Goal: Task Accomplishment & Management: Manage account settings

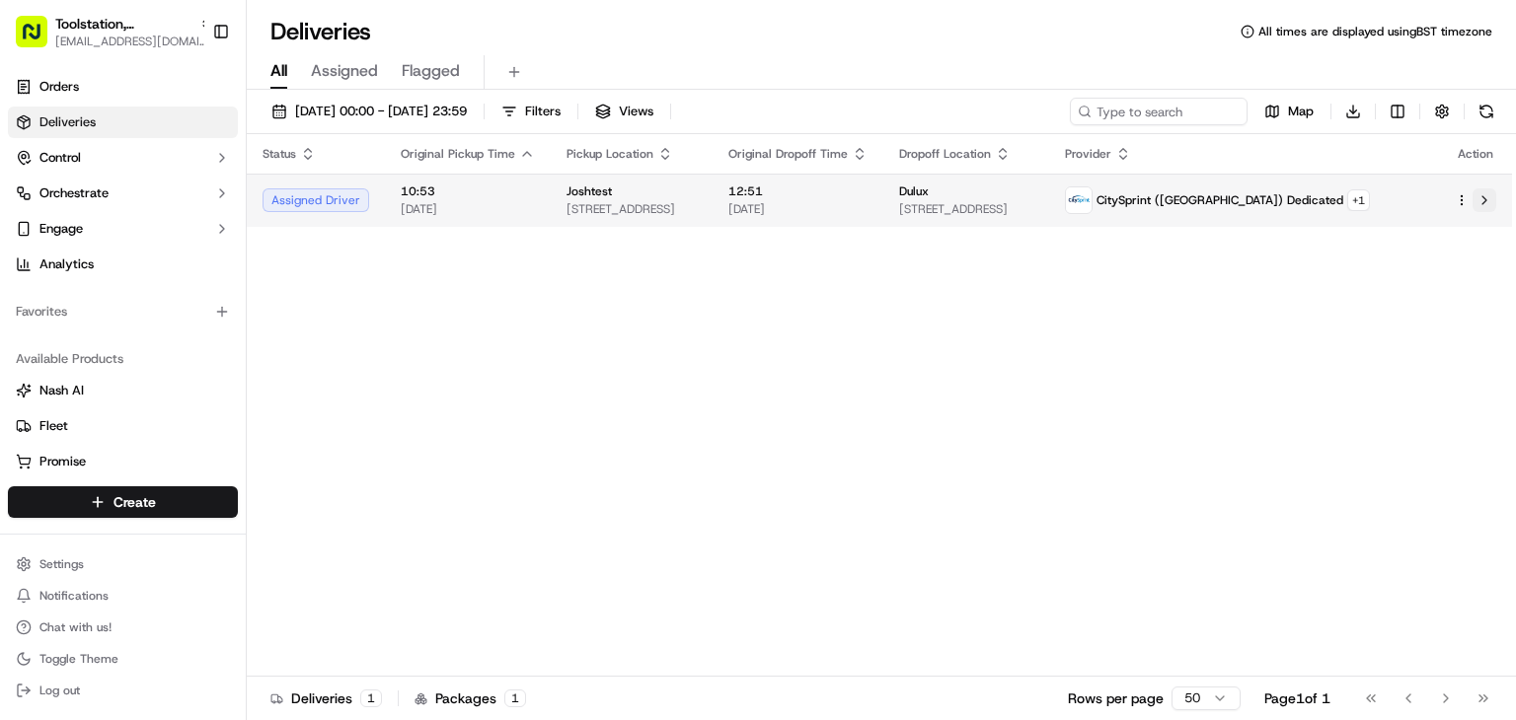
click at [1480, 198] on button at bounding box center [1484, 200] width 24 height 24
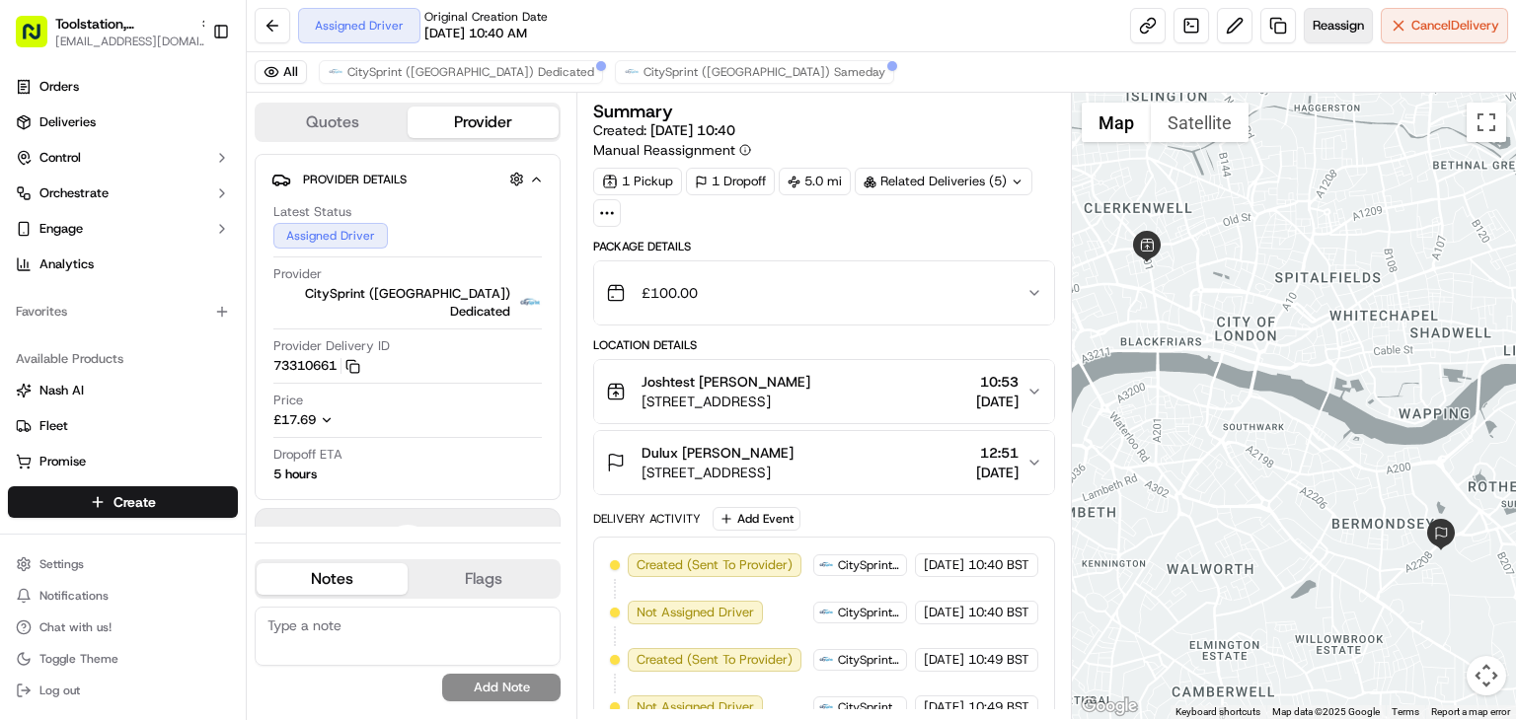
click at [1326, 37] on button "Reassign" at bounding box center [1338, 26] width 69 height 36
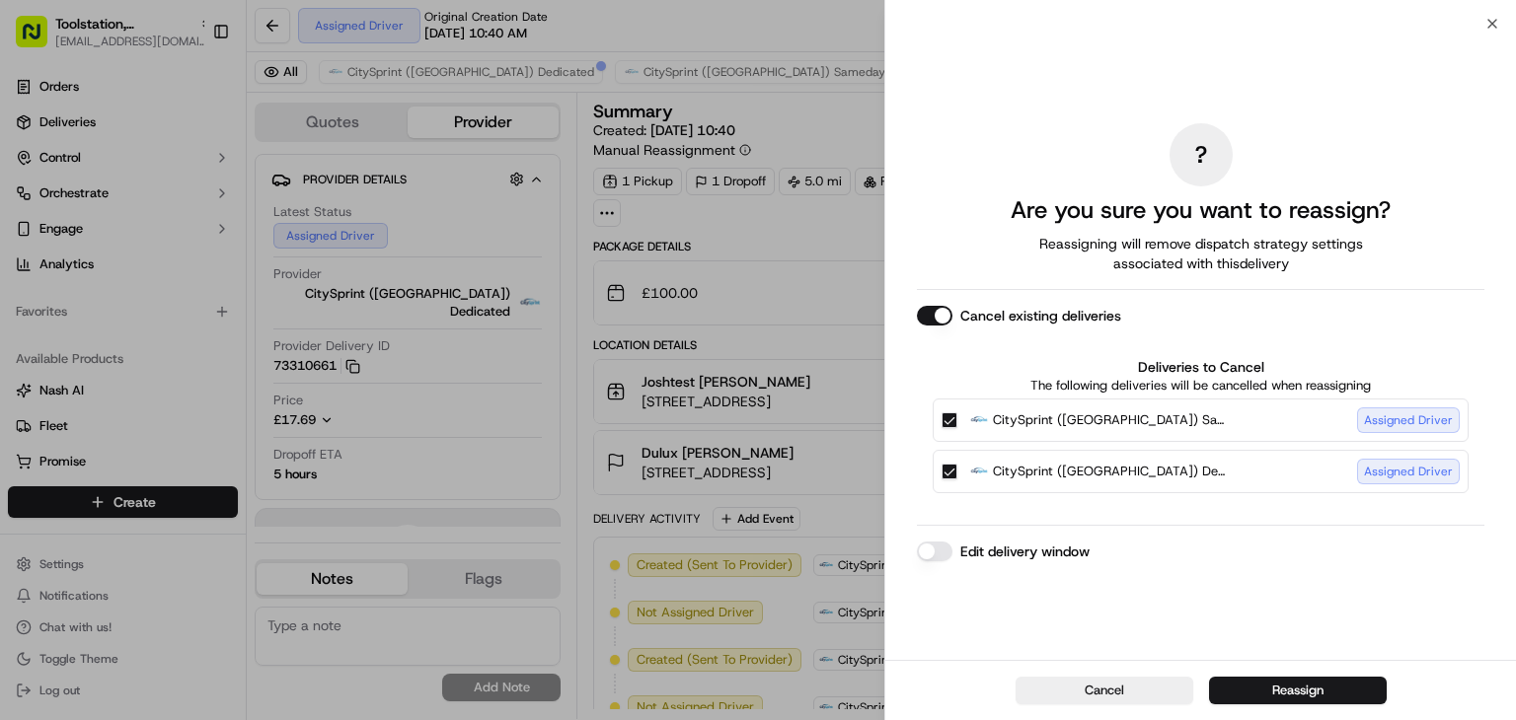
click at [935, 315] on button "Cancel existing deliveries" at bounding box center [935, 316] width 36 height 20
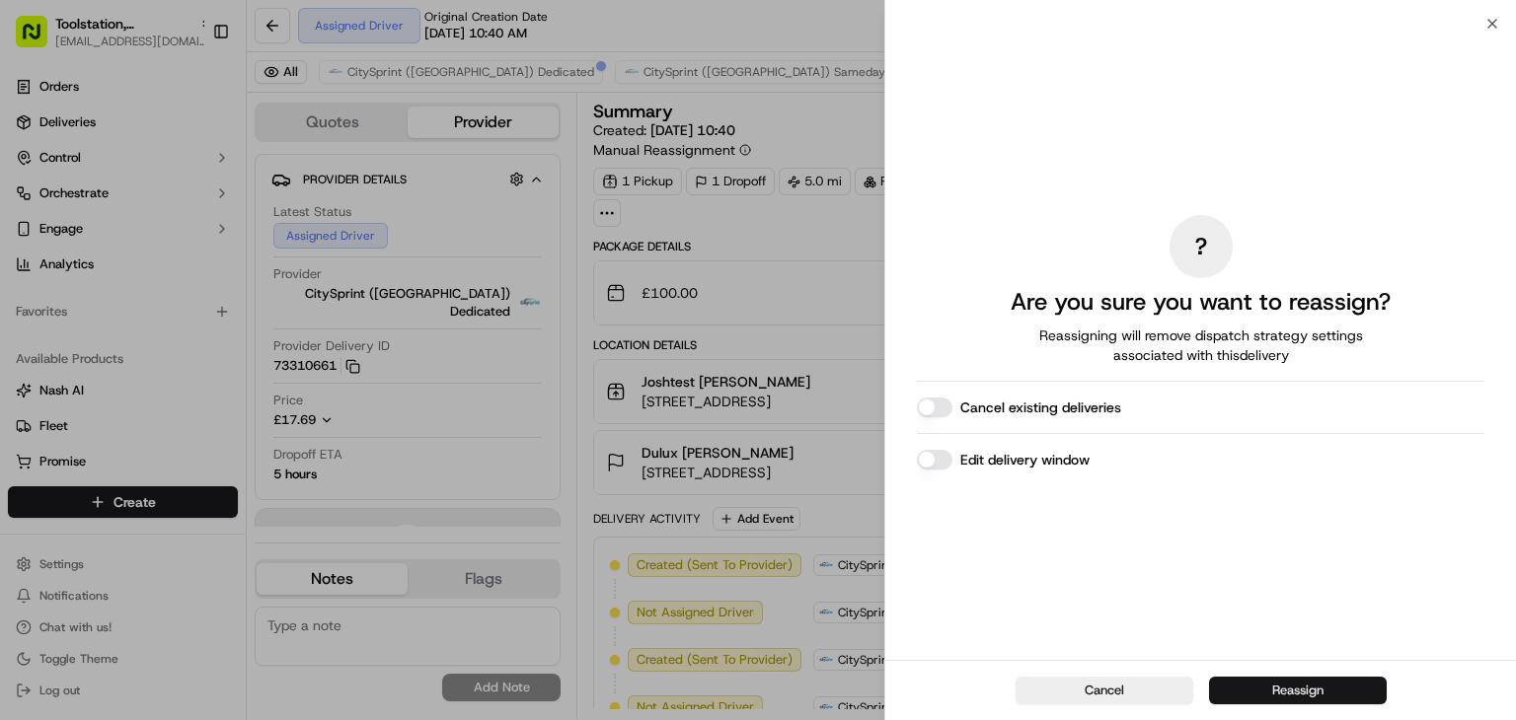
click at [1291, 685] on button "Reassign" at bounding box center [1298, 691] width 178 height 28
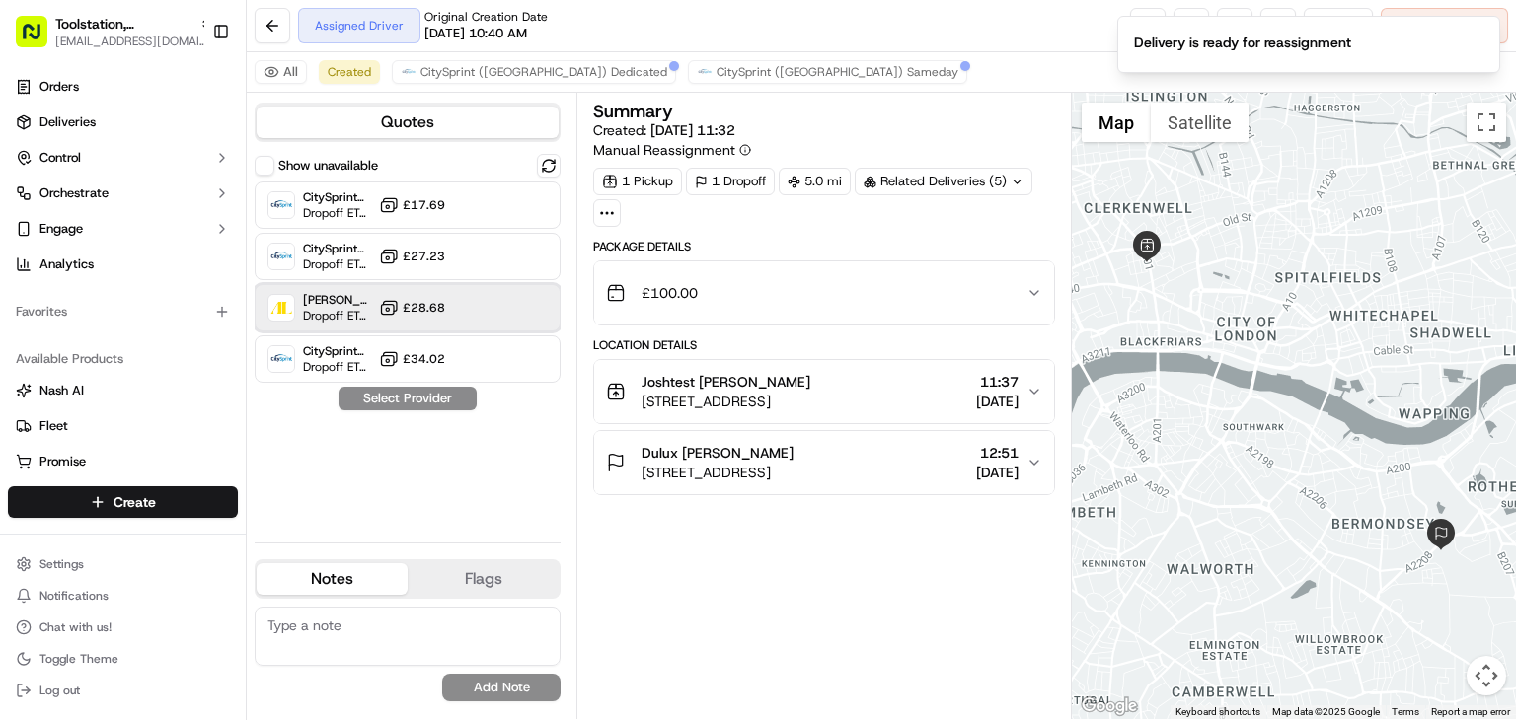
click at [350, 315] on span "Dropoff ETA -" at bounding box center [337, 316] width 68 height 16
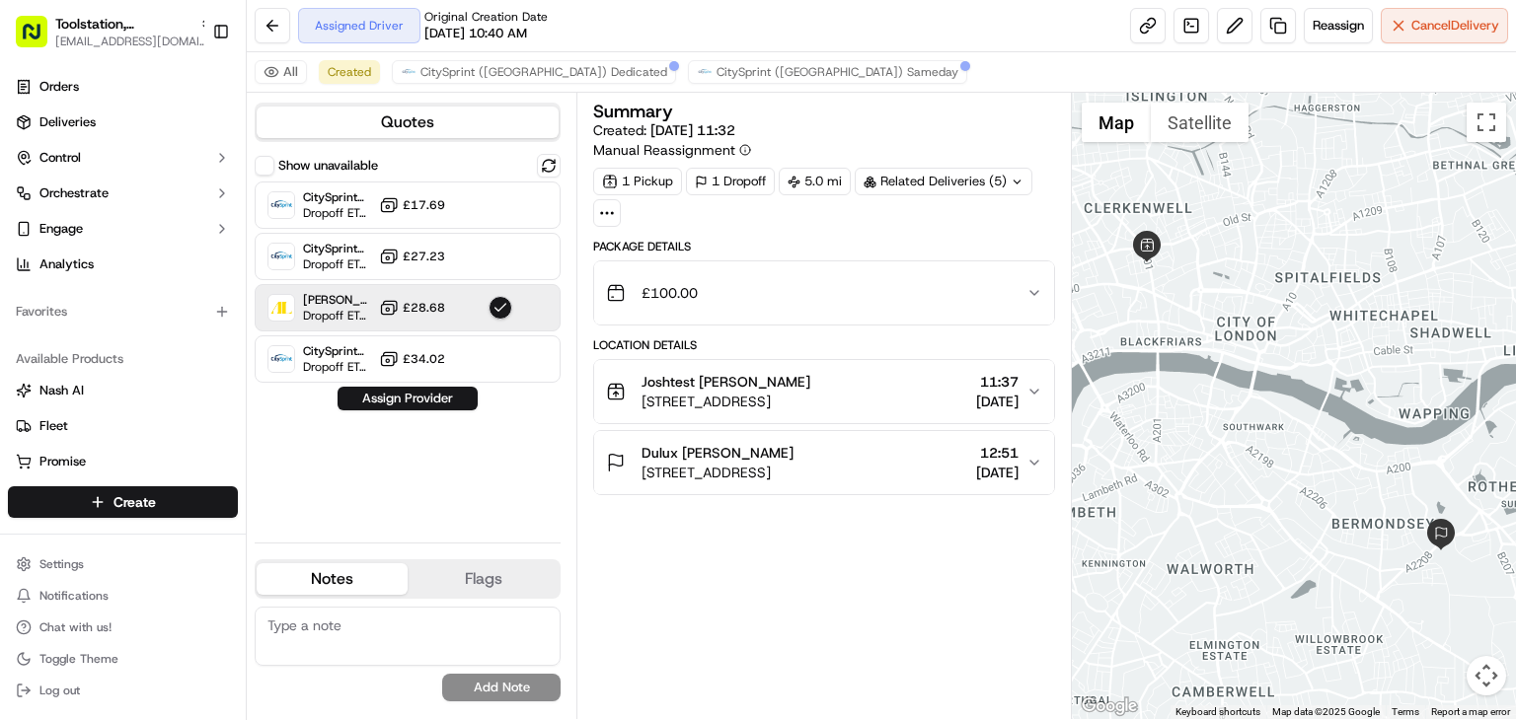
click at [420, 412] on div "Show unavailable CitySprint (UK) Sameday Dropoff ETA 5 hours £17.69 CitySprint …" at bounding box center [408, 340] width 306 height 373
click at [423, 404] on button "Assign Provider" at bounding box center [407, 399] width 140 height 24
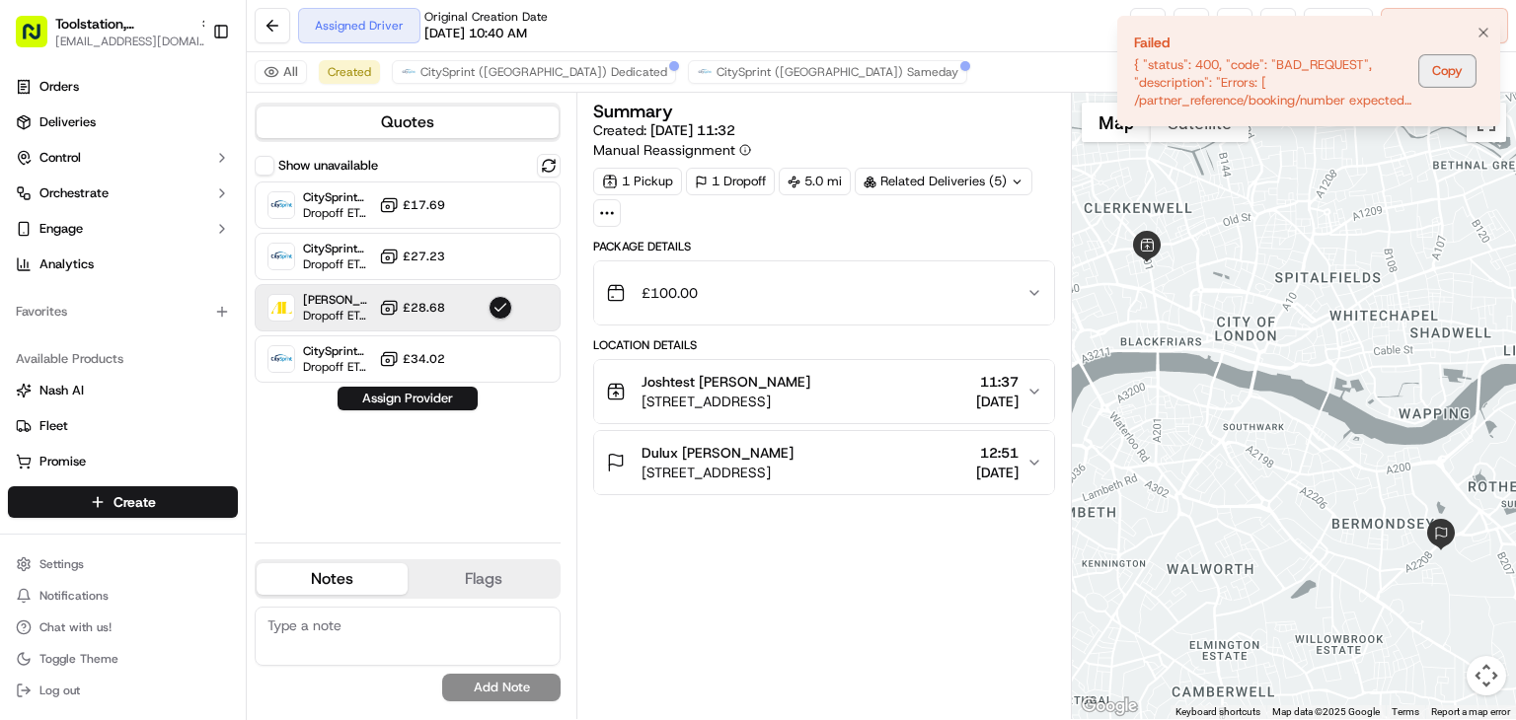
click at [1437, 67] on button "Copy" at bounding box center [1447, 71] width 56 height 32
click at [1486, 31] on icon "Notifications (F8)" at bounding box center [1483, 33] width 16 height 16
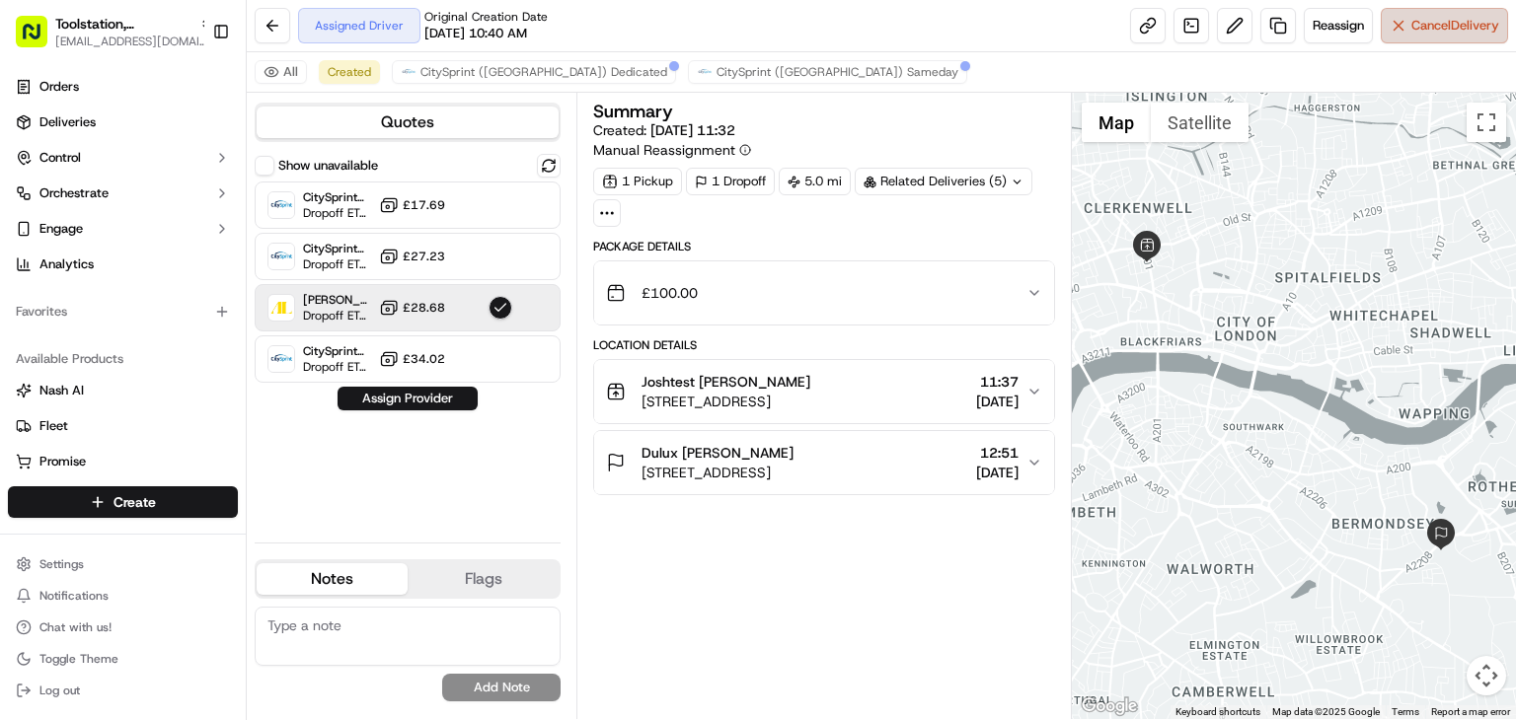
click at [1448, 29] on span "Cancel Delivery" at bounding box center [1455, 26] width 88 height 18
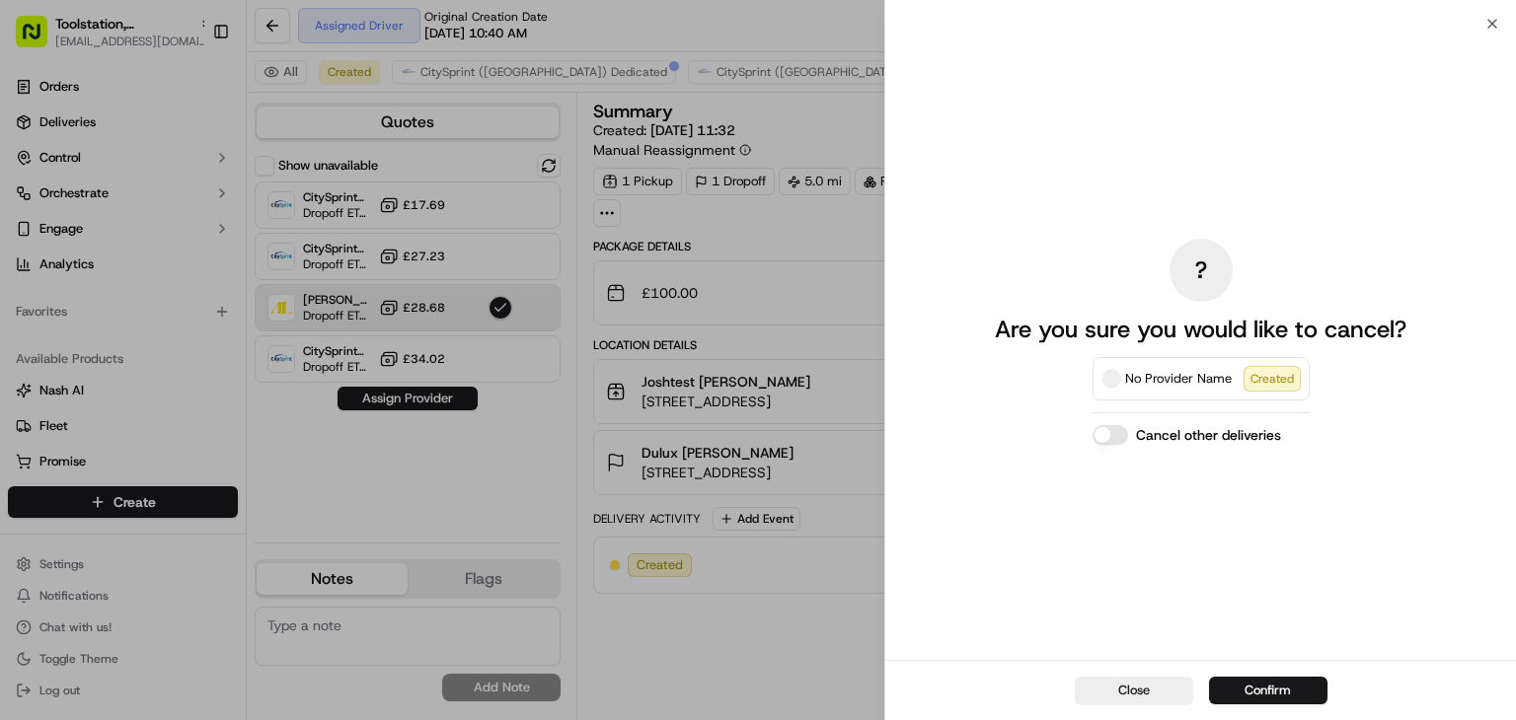
click at [1110, 434] on button "Cancel other deliveries" at bounding box center [1110, 435] width 36 height 20
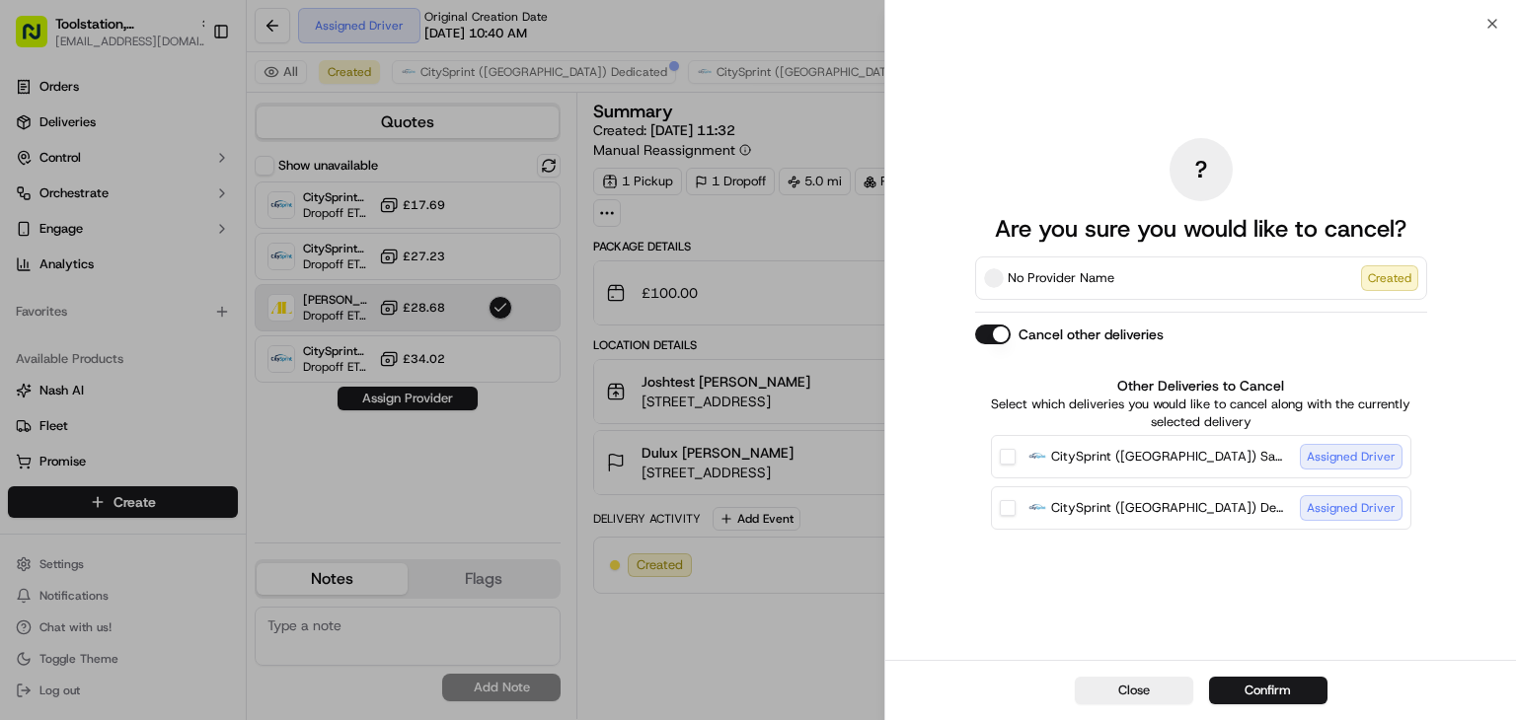
click at [1015, 456] on button "CitySprint (UK) Sameday Assigned Driver" at bounding box center [1008, 457] width 16 height 16
click at [1015, 508] on button "CitySprint (UK) Dedicated Assigned Driver" at bounding box center [1008, 508] width 16 height 16
click at [1286, 688] on button "Confirm" at bounding box center [1268, 691] width 118 height 28
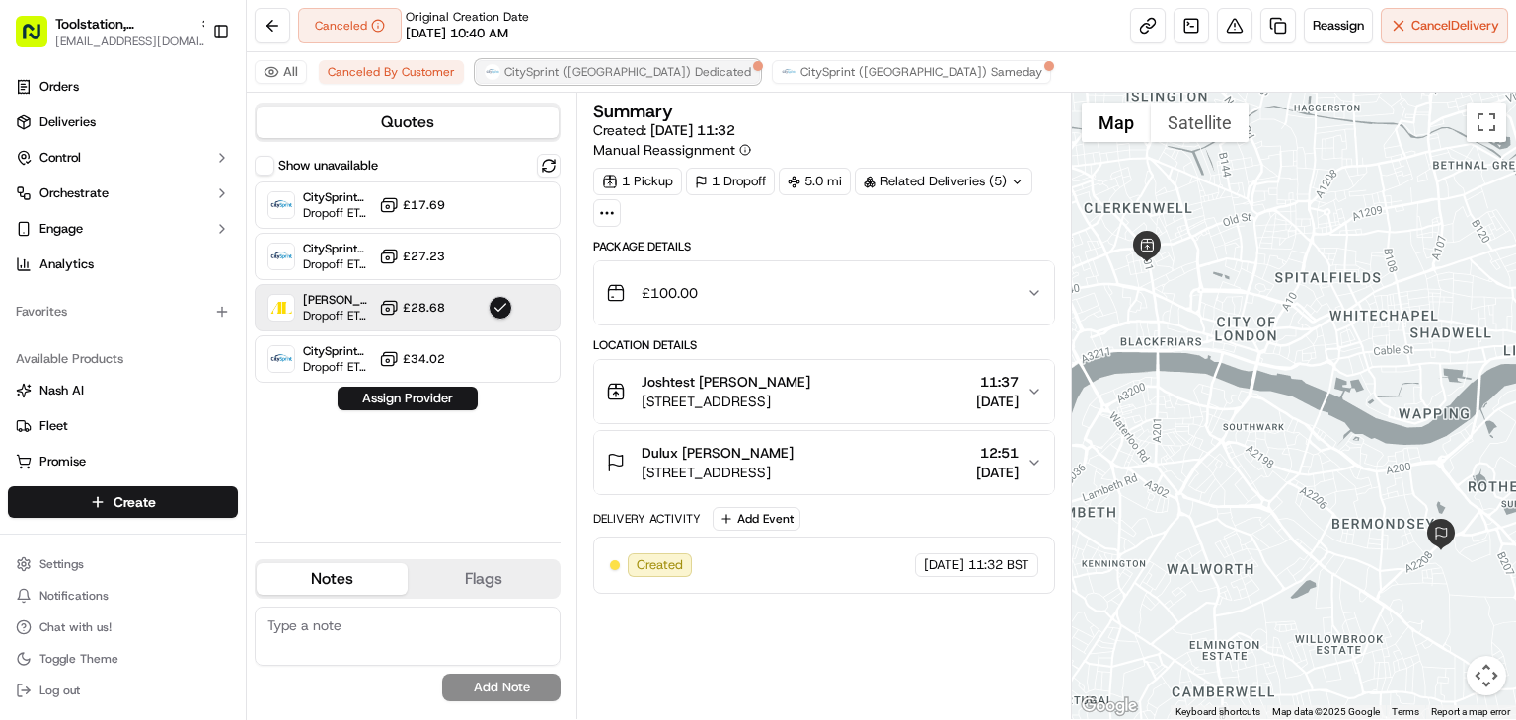
click at [546, 72] on span "CitySprint ([GEOGRAPHIC_DATA]) Dedicated" at bounding box center [627, 72] width 247 height 16
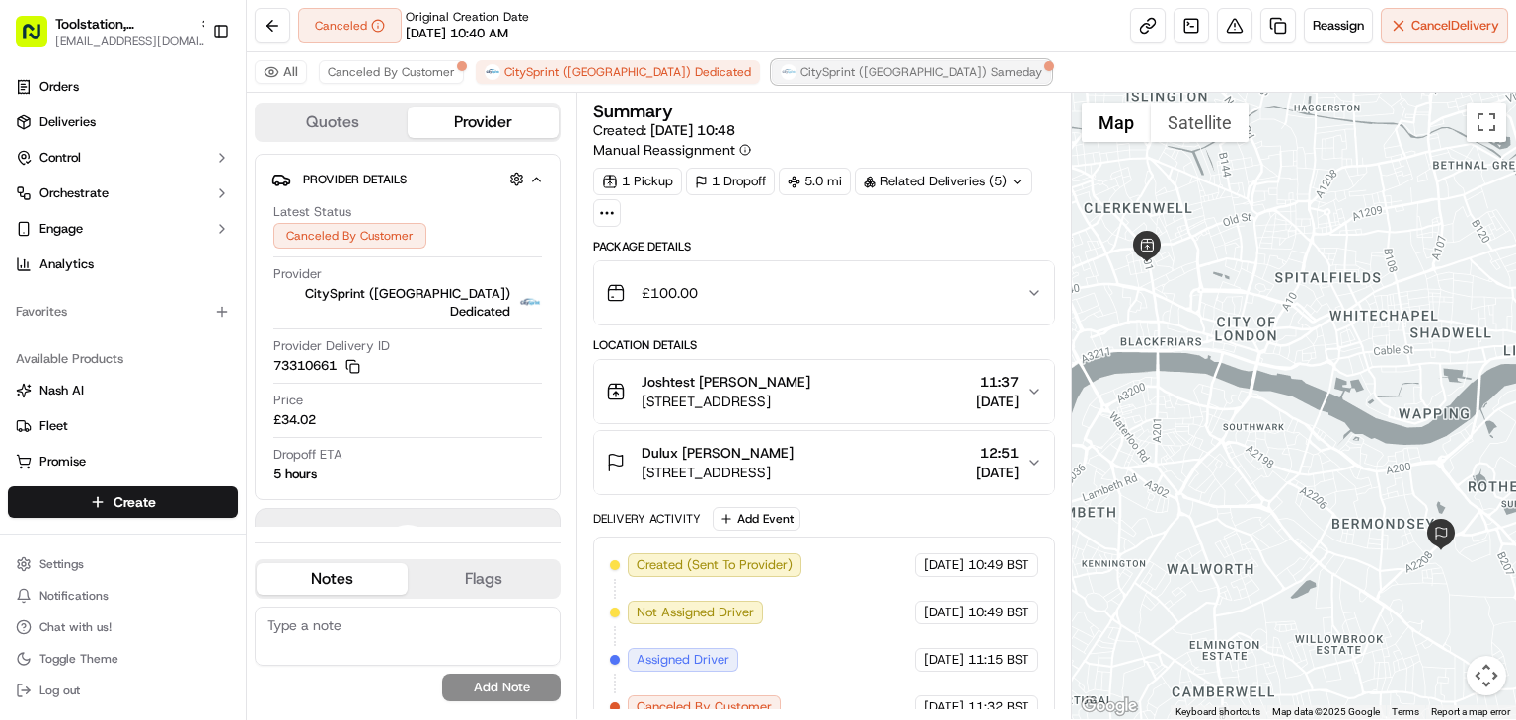
click at [800, 68] on span "CitySprint (UK) Sameday" at bounding box center [921, 72] width 242 height 16
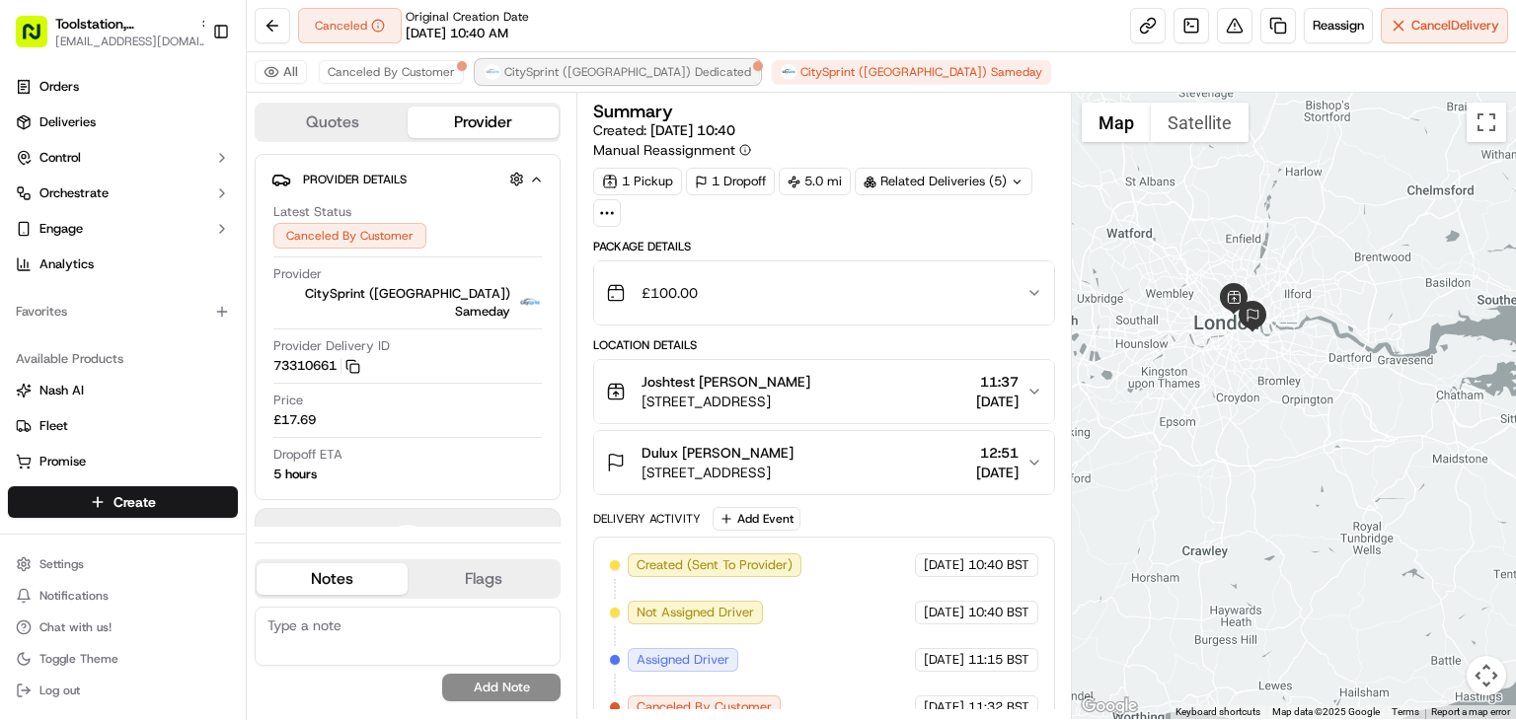
click at [584, 74] on span "CitySprint ([GEOGRAPHIC_DATA]) Dedicated" at bounding box center [627, 72] width 247 height 16
